Goal: Task Accomplishment & Management: Manage account settings

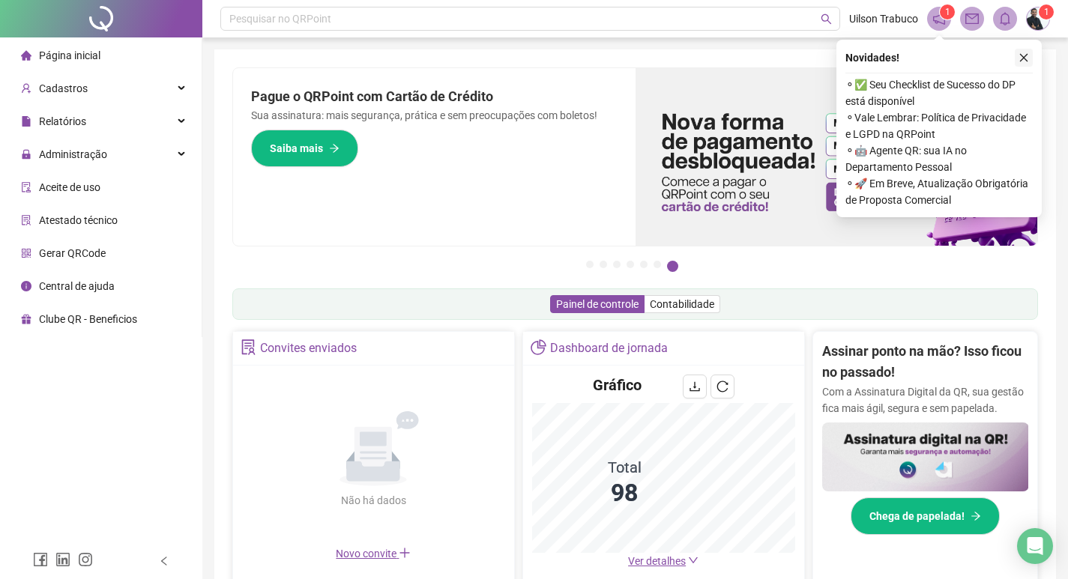
click at [1029, 60] on button "button" at bounding box center [1024, 58] width 18 height 18
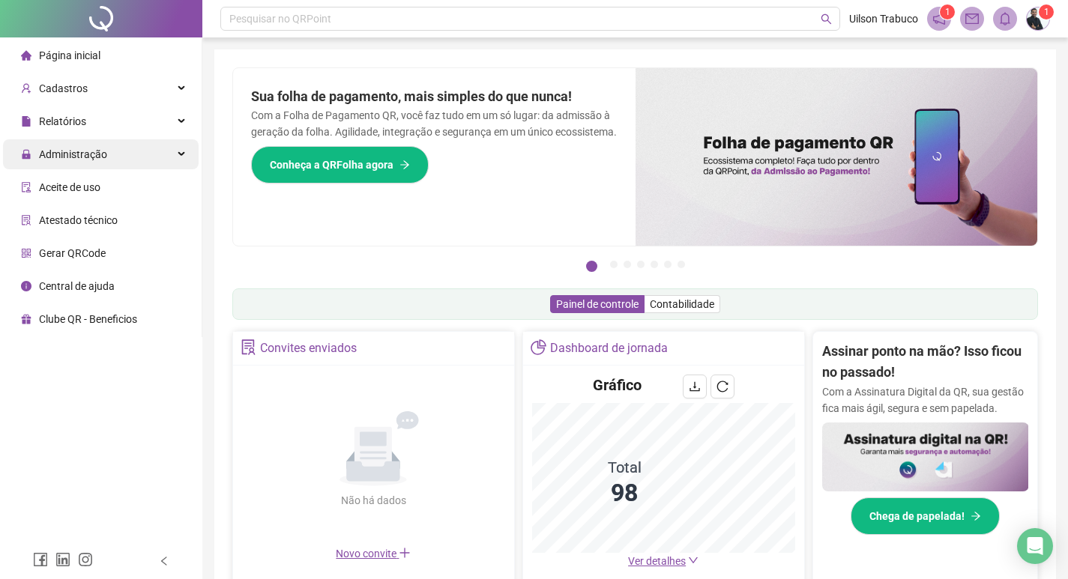
click at [137, 157] on div "Administração" at bounding box center [101, 154] width 196 height 30
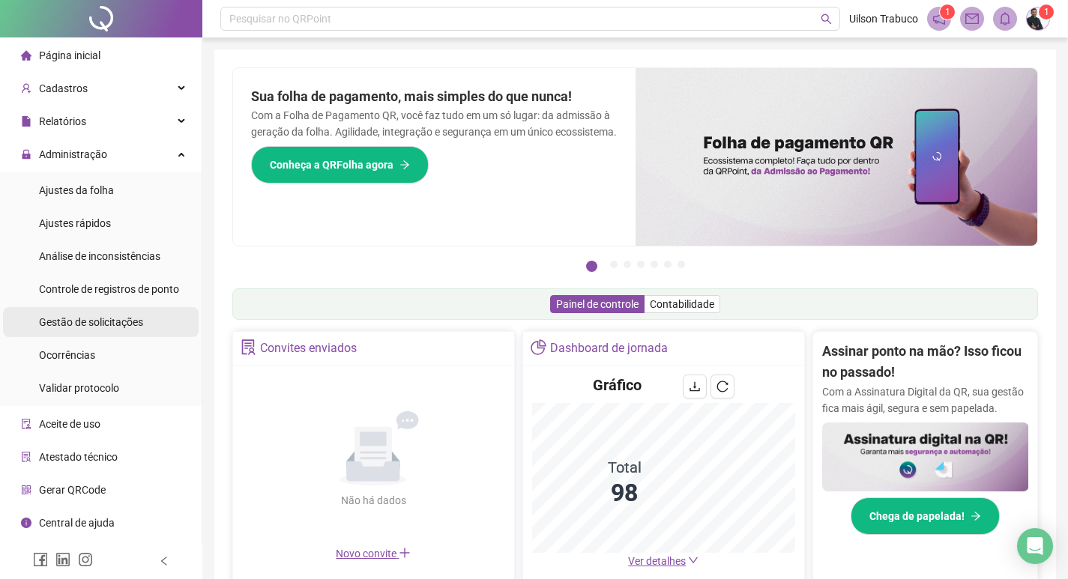
click at [97, 322] on span "Gestão de solicitações" at bounding box center [91, 322] width 104 height 12
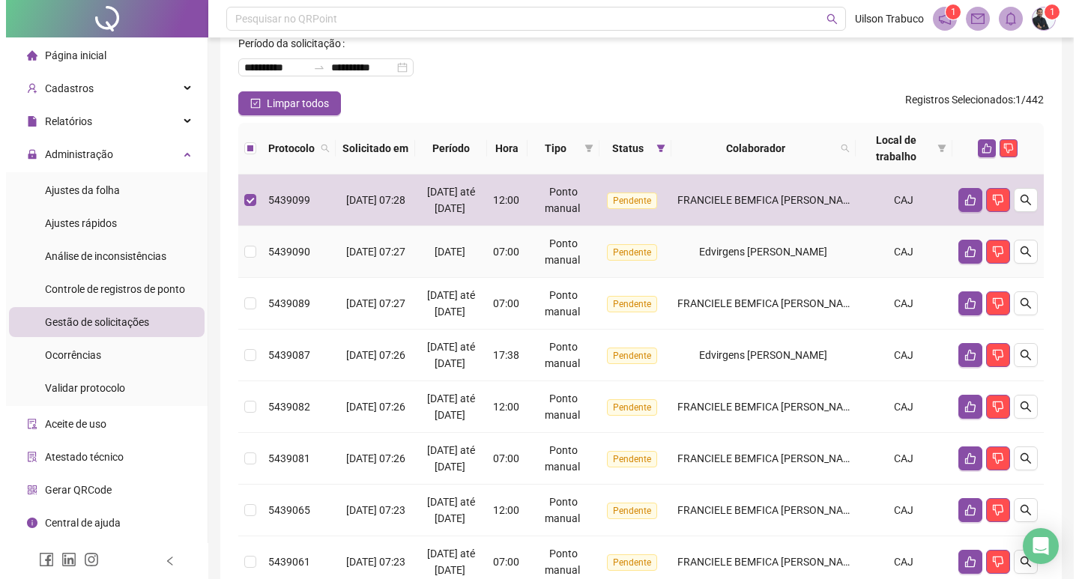
scroll to position [60, 0]
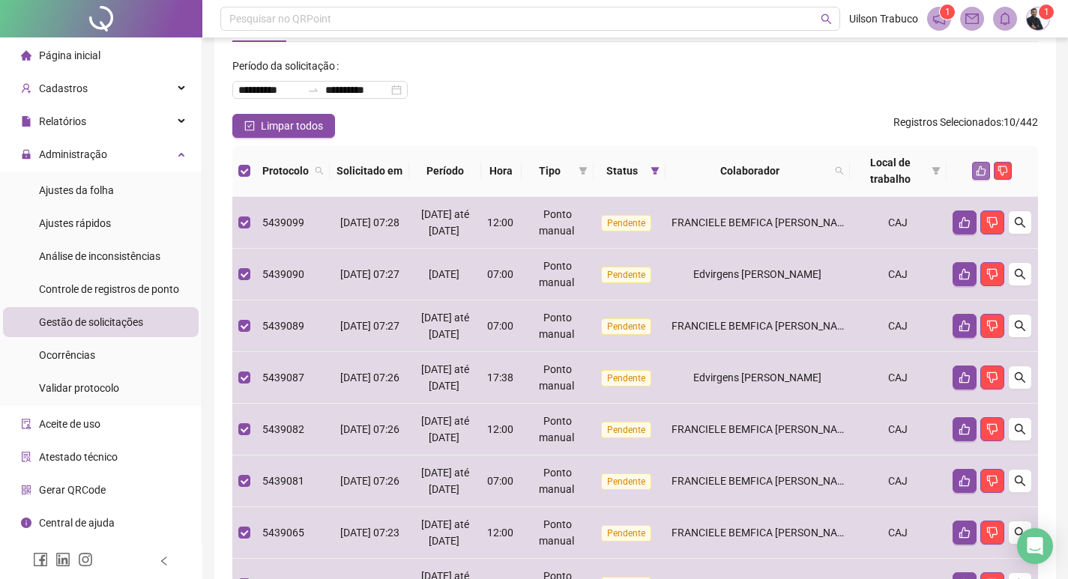
click at [982, 172] on icon "like" at bounding box center [981, 171] width 10 height 10
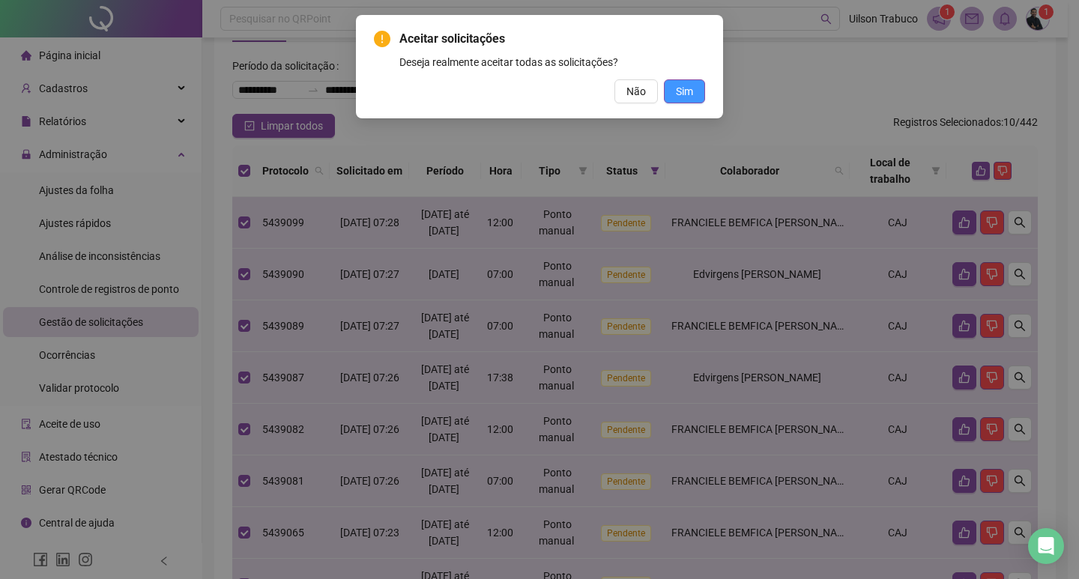
click at [678, 91] on span "Sim" at bounding box center [684, 91] width 17 height 16
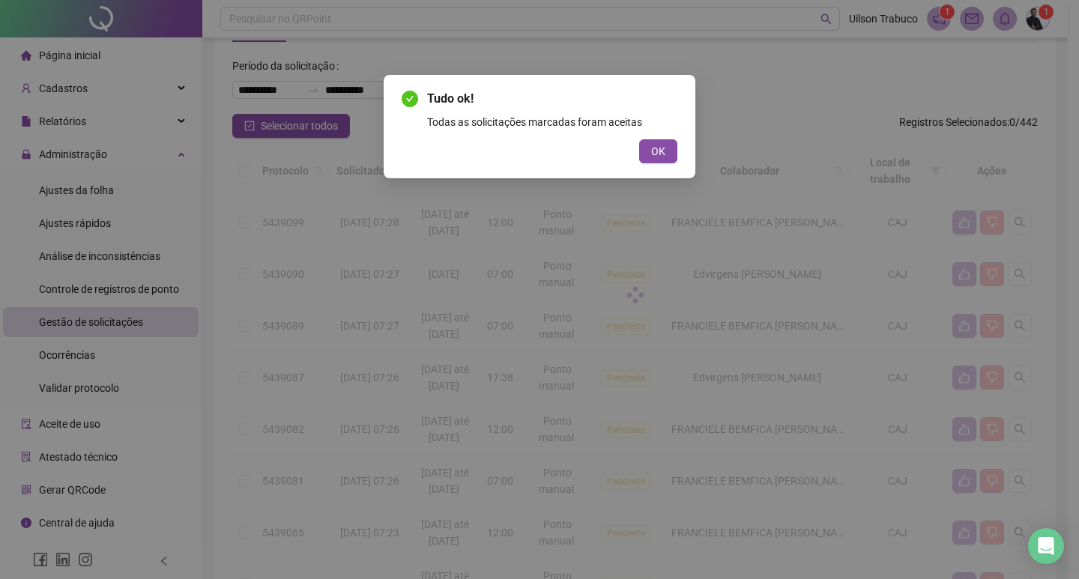
scroll to position [0, 0]
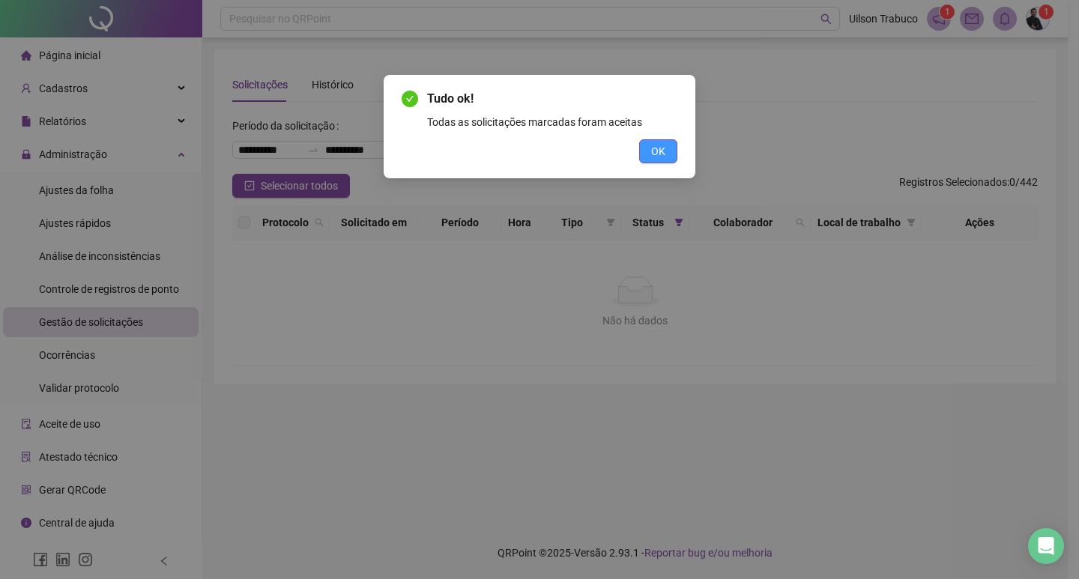
click at [656, 148] on span "OK" at bounding box center [658, 151] width 14 height 16
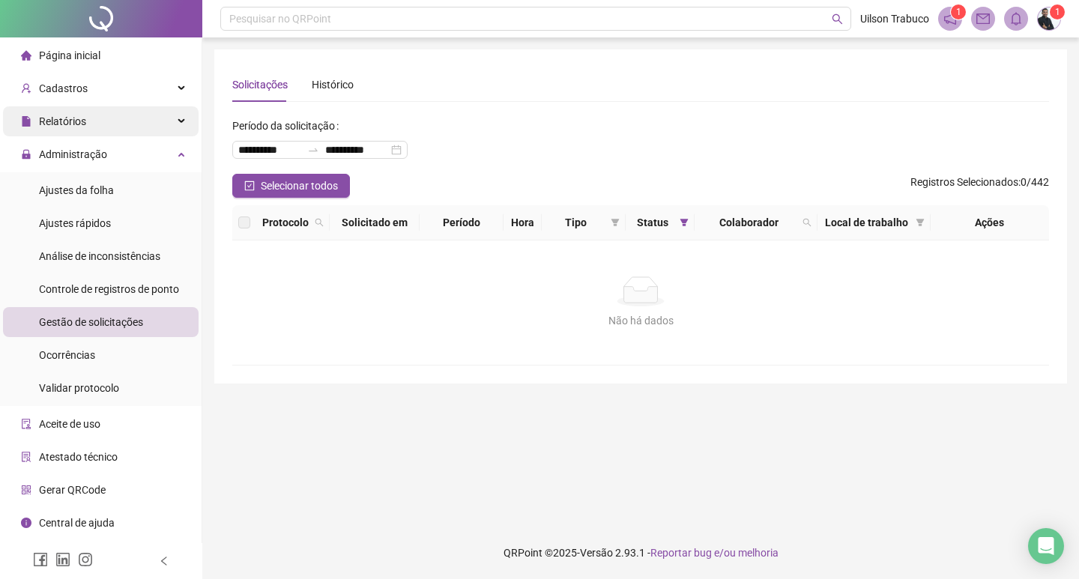
click at [73, 123] on span "Relatórios" at bounding box center [62, 121] width 47 height 12
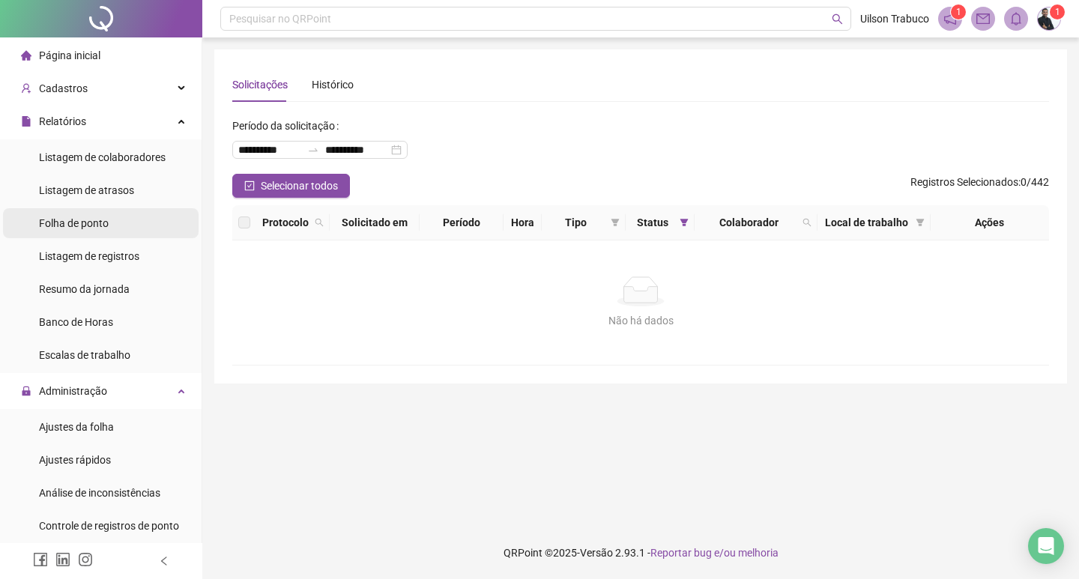
click at [97, 225] on span "Folha de ponto" at bounding box center [74, 223] width 70 height 12
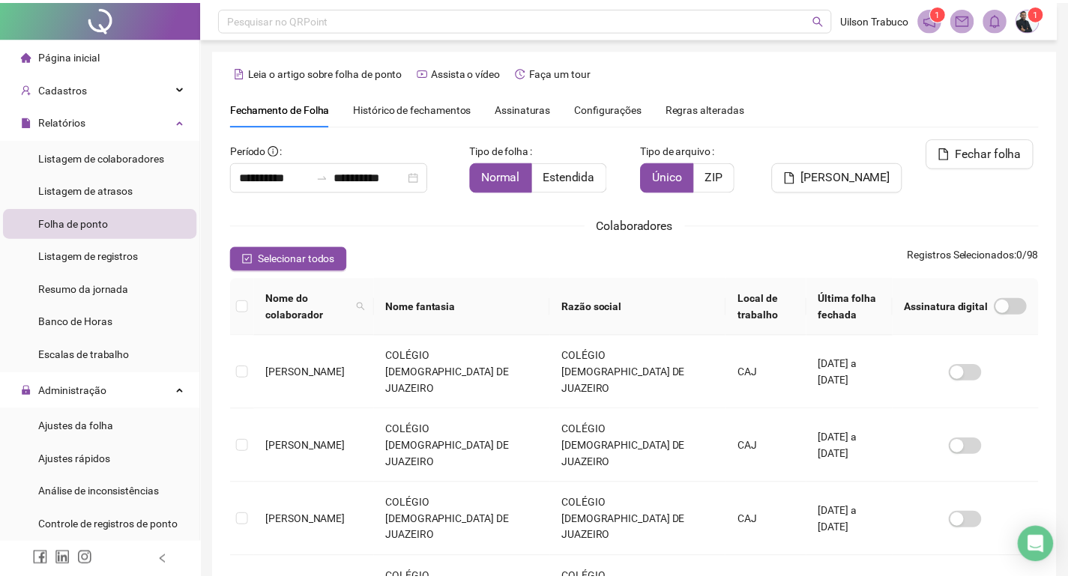
scroll to position [17, 0]
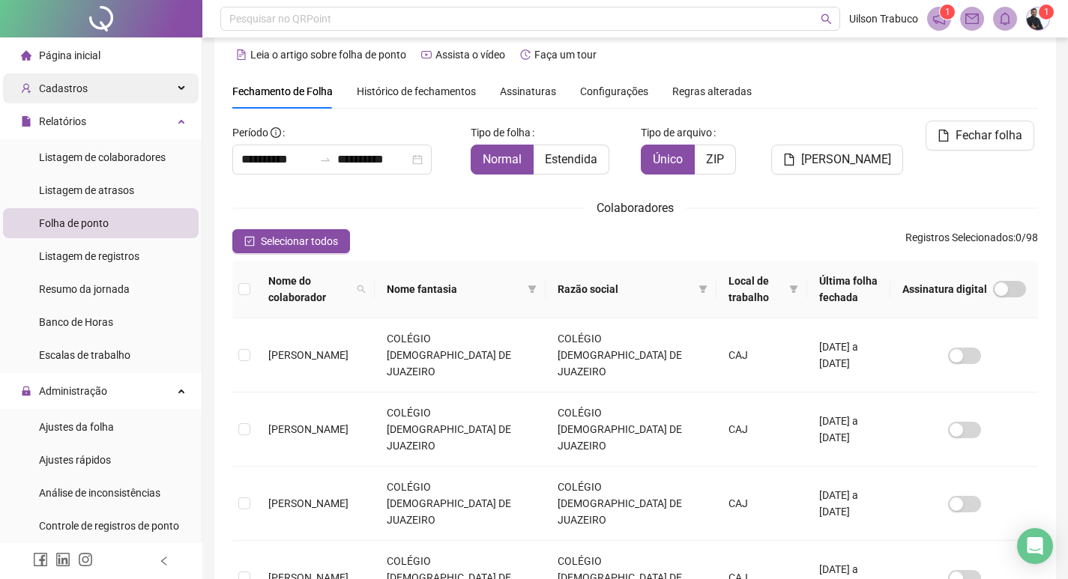
drag, startPoint x: 102, startPoint y: 70, endPoint x: 103, endPoint y: 88, distance: 18.0
click at [102, 70] on li "Página inicial" at bounding box center [101, 55] width 196 height 30
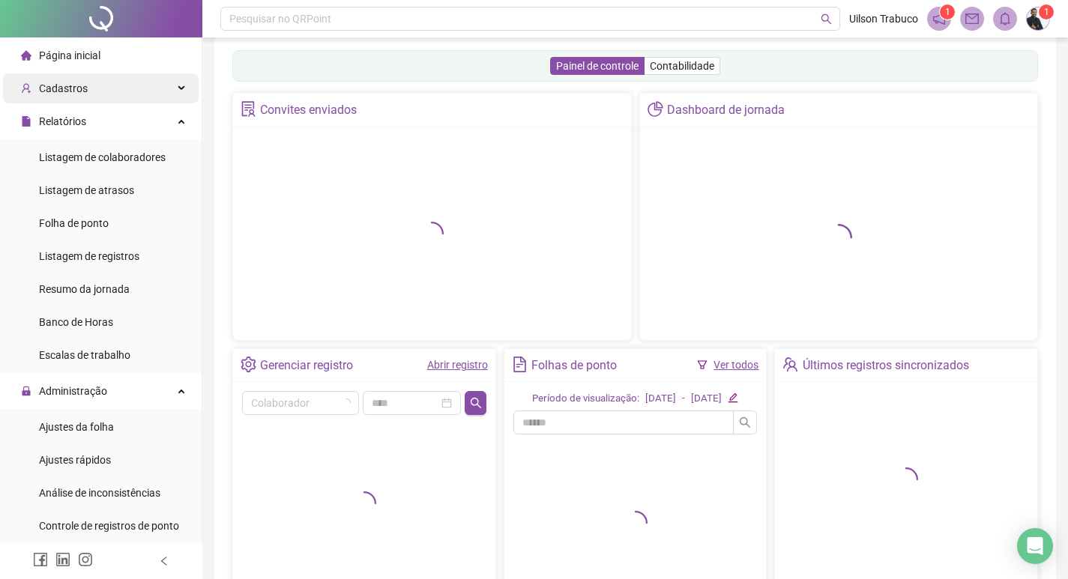
click at [103, 88] on div "Cadastros" at bounding box center [101, 88] width 196 height 30
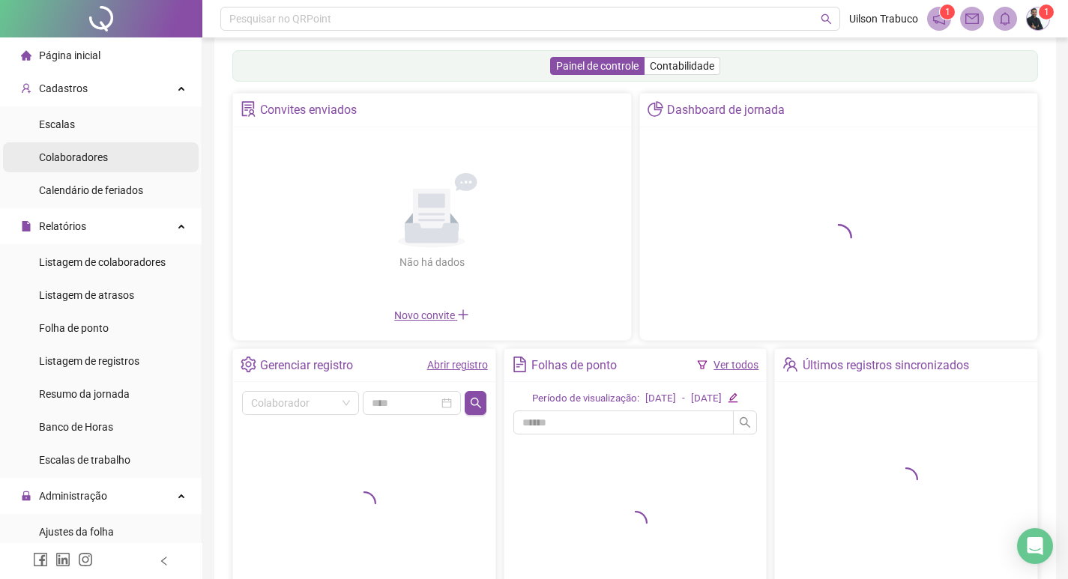
click at [136, 165] on li "Colaboradores" at bounding box center [101, 157] width 196 height 30
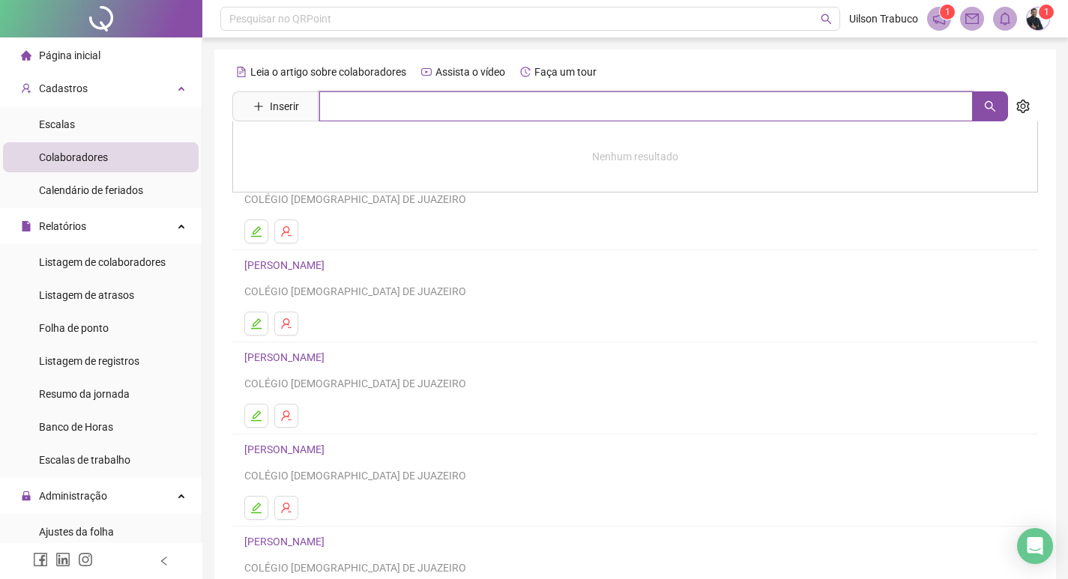
click at [340, 112] on input "text" at bounding box center [645, 106] width 653 height 30
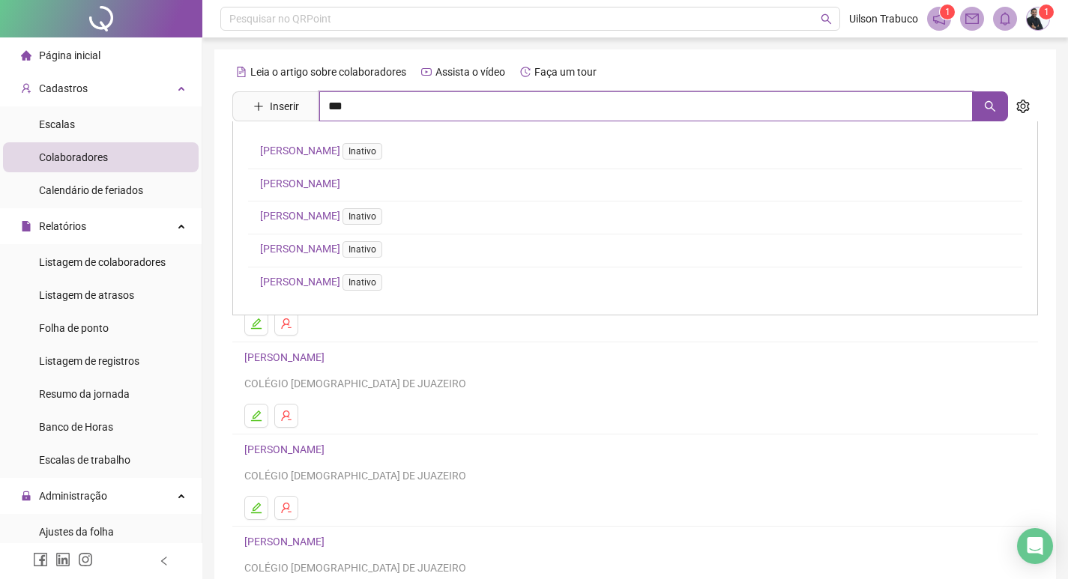
type input "***"
click at [340, 217] on link "[PERSON_NAME]" at bounding box center [300, 217] width 80 height 12
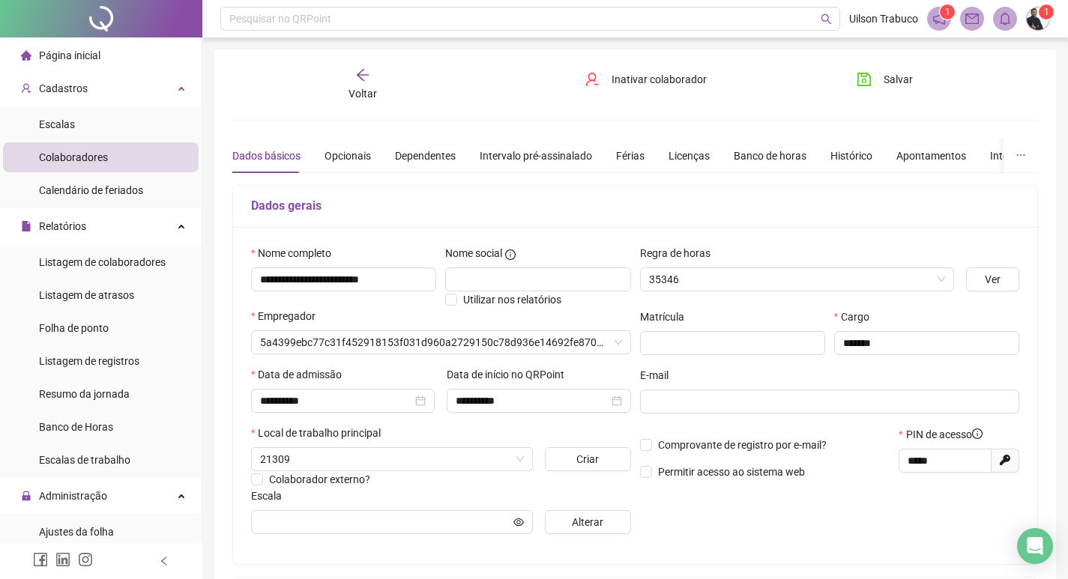
type input "**********"
